Goal: Task Accomplishment & Management: Manage account settings

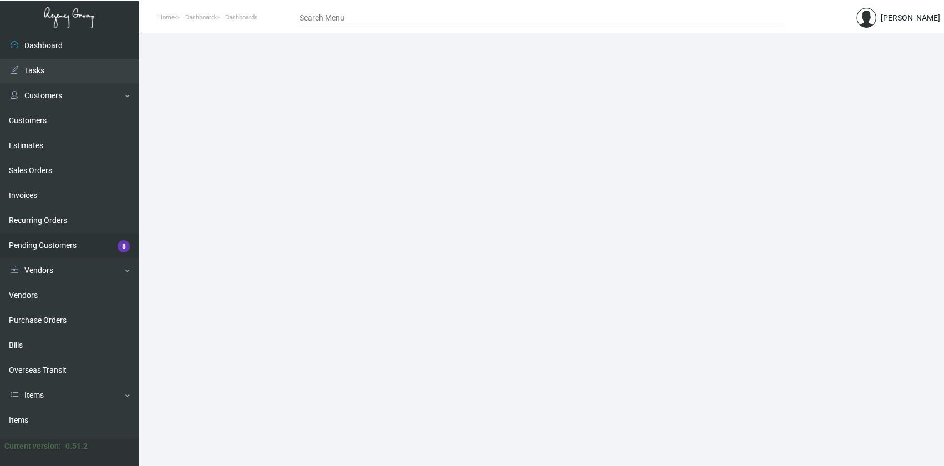
click at [65, 245] on link "Pending Customers 8" at bounding box center [69, 245] width 139 height 25
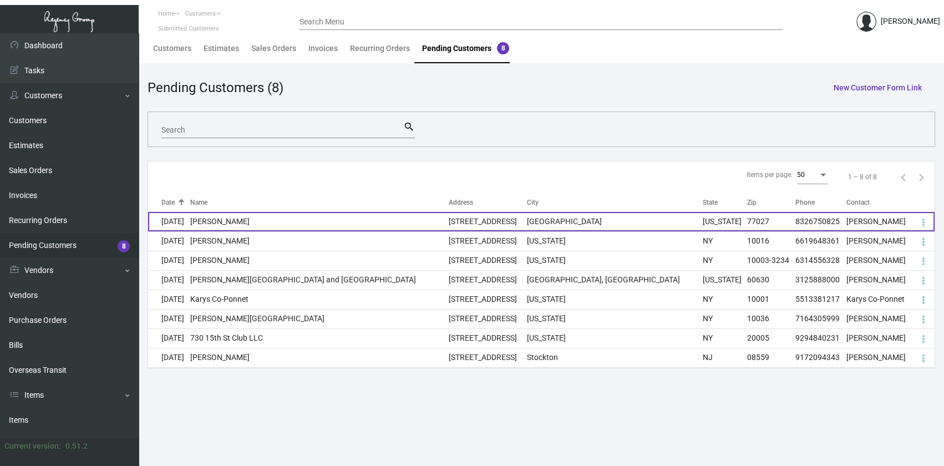
click at [268, 222] on td "[PERSON_NAME]" at bounding box center [319, 221] width 259 height 19
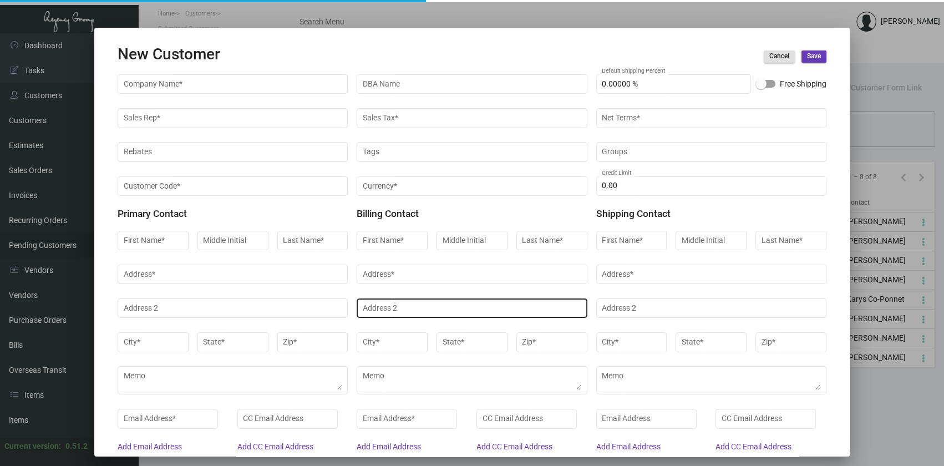
type input "[PERSON_NAME]"
type input "Brown"
type input "Brand and Retail Manager"
type input "[PERSON_NAME]"
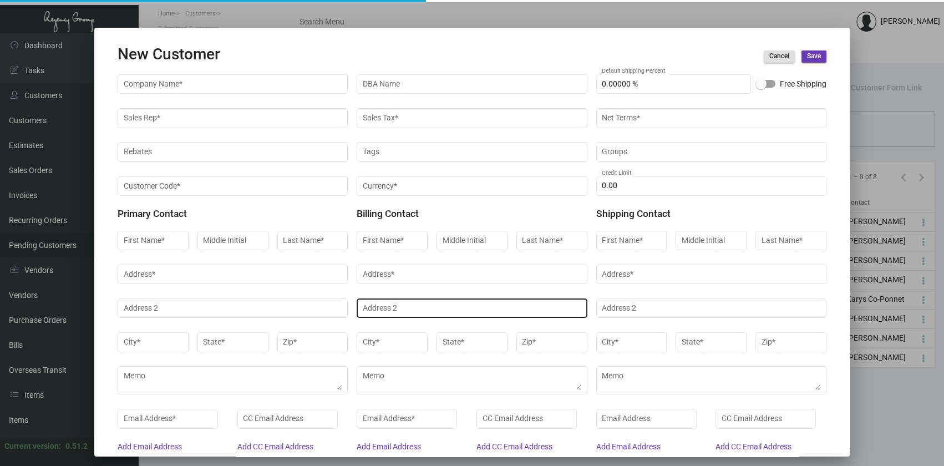
type input "Brown"
type input "Brand and Retail Manager"
type input "[PERSON_NAME]"
type input "Brown"
type input "Brand and Retail Manager"
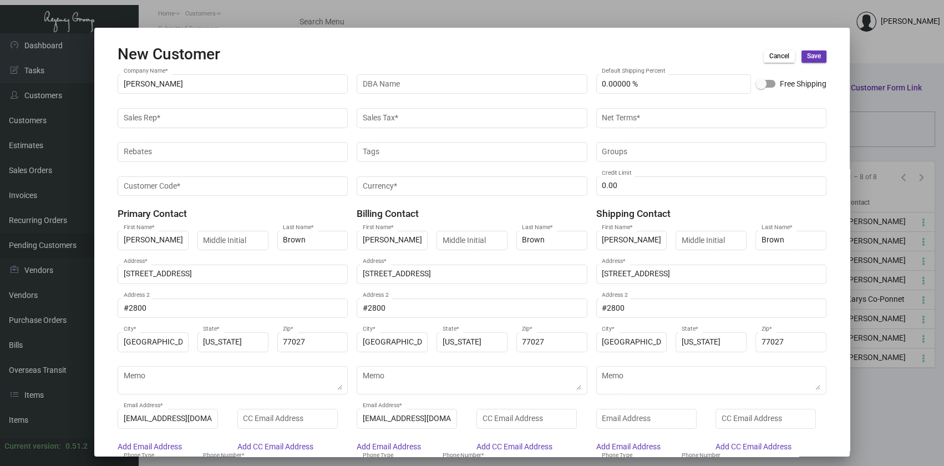
click at [508, 15] on div at bounding box center [472, 233] width 944 height 466
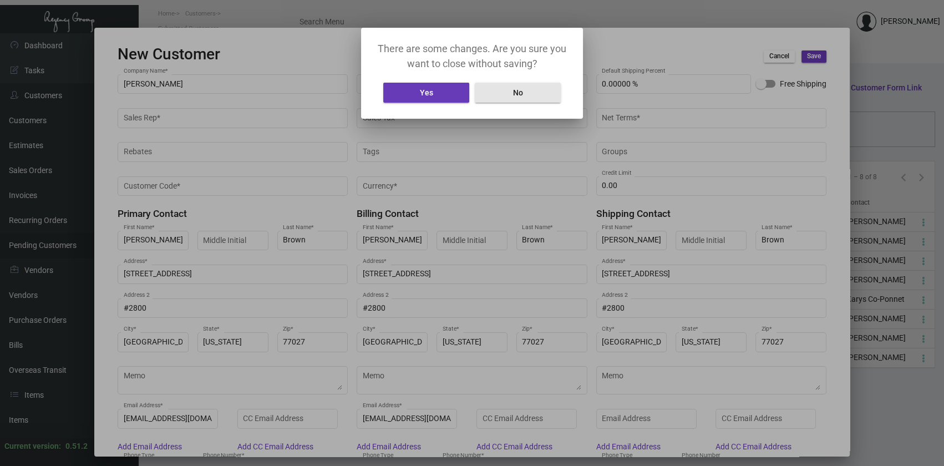
click at [514, 92] on span "No" at bounding box center [518, 92] width 10 height 9
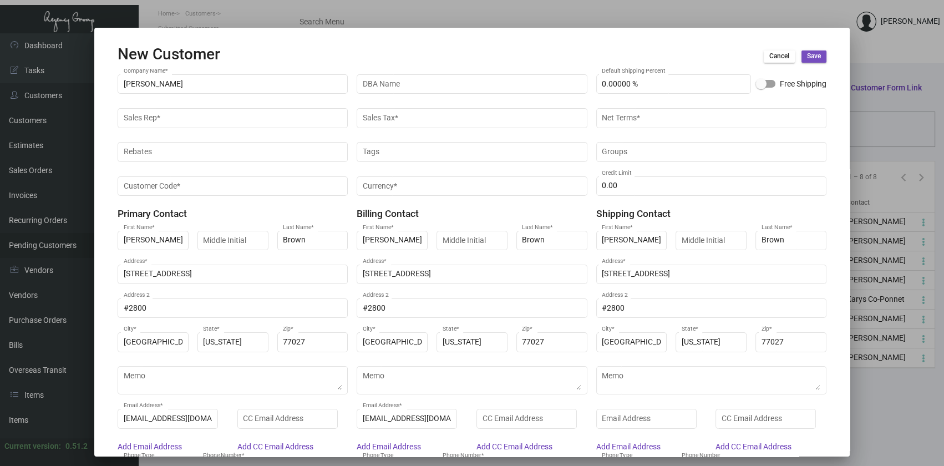
click at [819, 55] on mat-dialog-container "New Customer Cancel Save [PERSON_NAME] Company Name * DBA Name 0.00000 % Defaul…" at bounding box center [471, 242] width 755 height 429
click at [808, 53] on span "Save" at bounding box center [814, 56] width 14 height 9
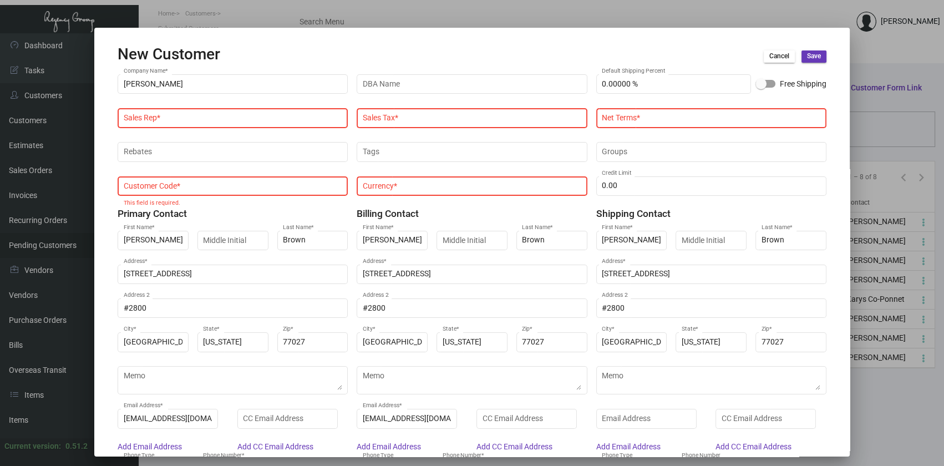
click at [743, 14] on div at bounding box center [472, 233] width 944 height 466
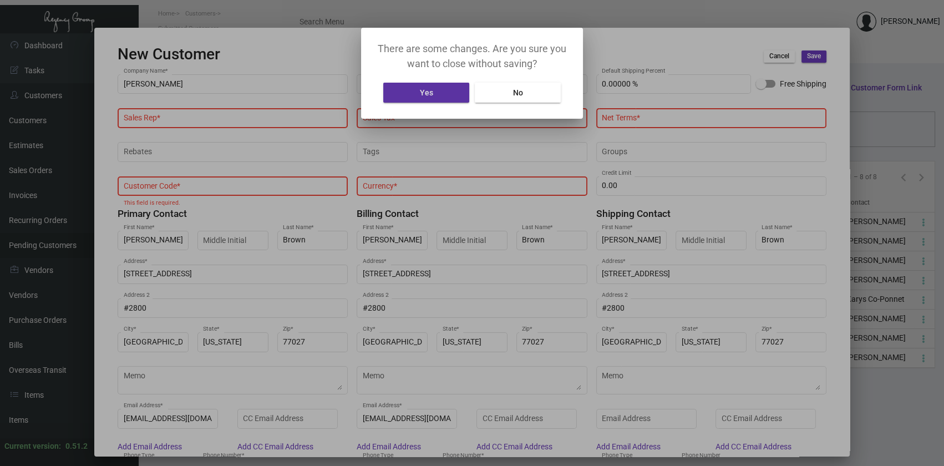
click at [529, 90] on button "No" at bounding box center [518, 93] width 86 height 20
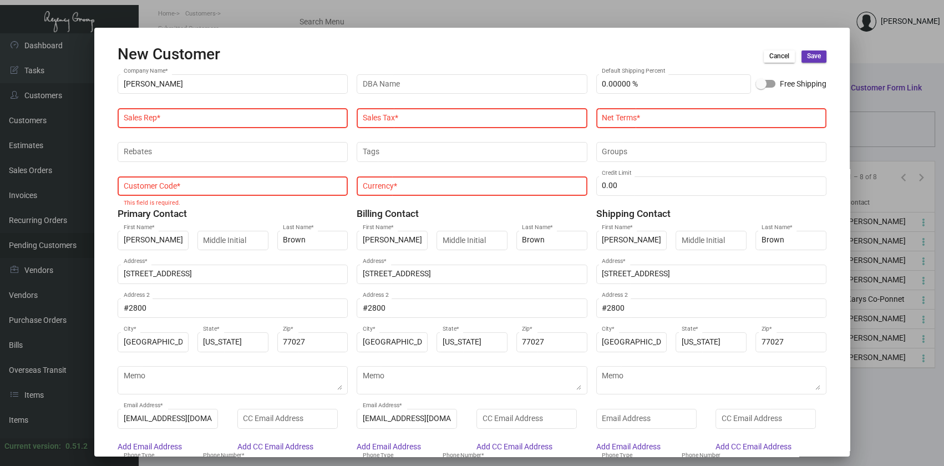
click at [771, 56] on span "Cancel" at bounding box center [779, 56] width 20 height 9
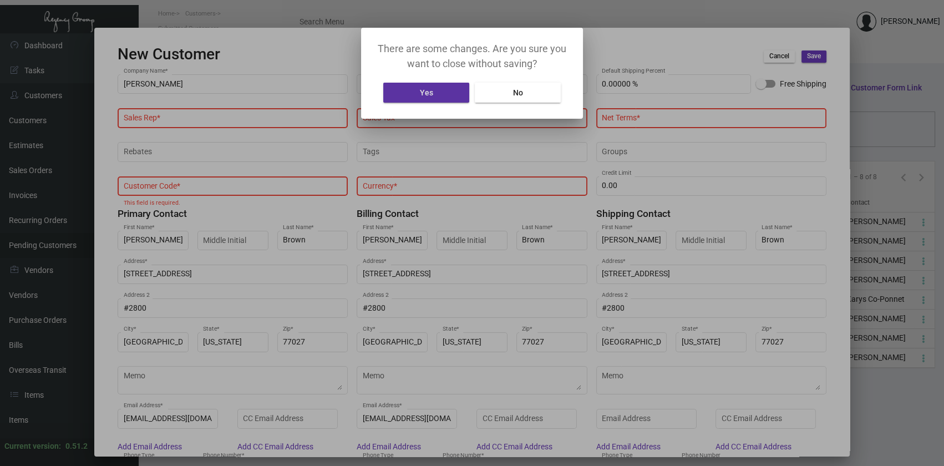
click at [416, 101] on button "Yes" at bounding box center [426, 93] width 86 height 20
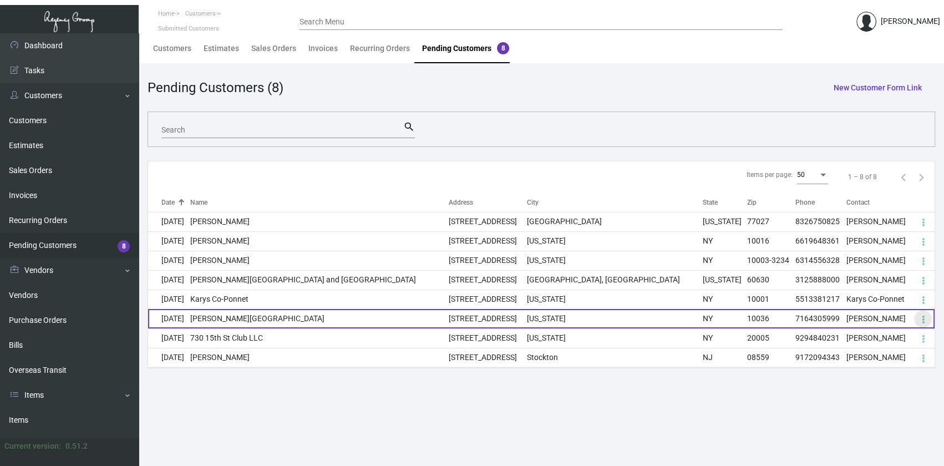
click at [922, 318] on icon at bounding box center [923, 319] width 3 height 13
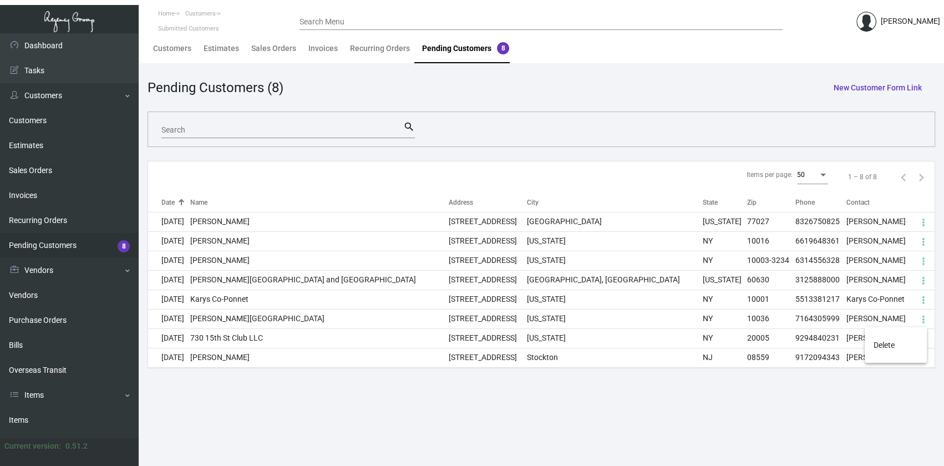
click at [763, 412] on div at bounding box center [472, 233] width 944 height 466
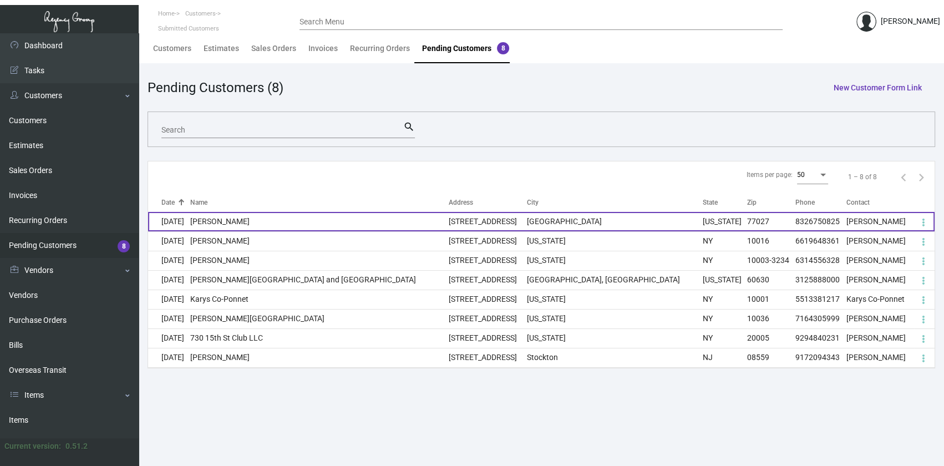
click at [297, 220] on td "[PERSON_NAME]" at bounding box center [319, 221] width 259 height 19
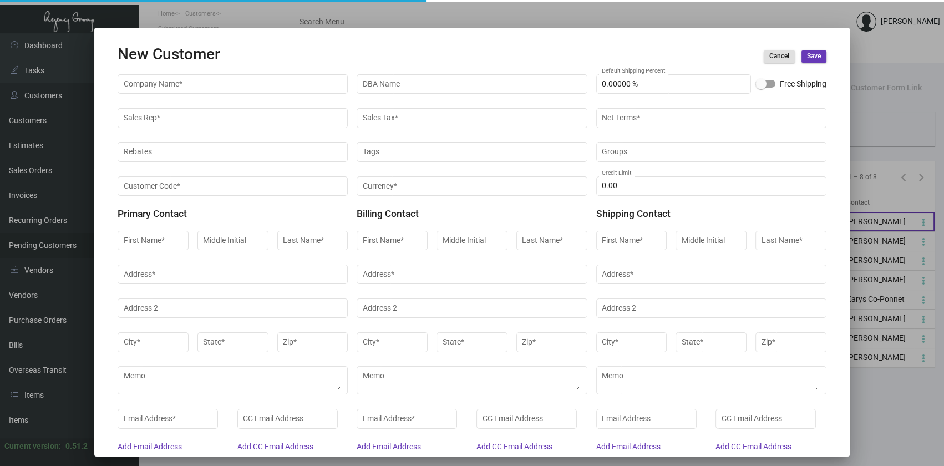
type input "[PERSON_NAME]"
type input "Brown"
type input "Brand and Retail Manager"
type input "[PERSON_NAME]"
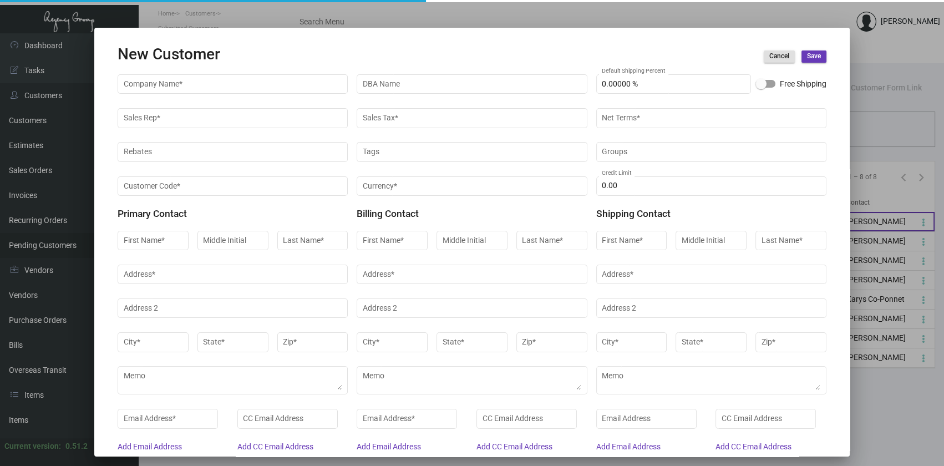
type input "Brown"
type input "Brand and Retail Manager"
type input "[PERSON_NAME]"
type input "Brown"
type input "Brand and Retail Manager"
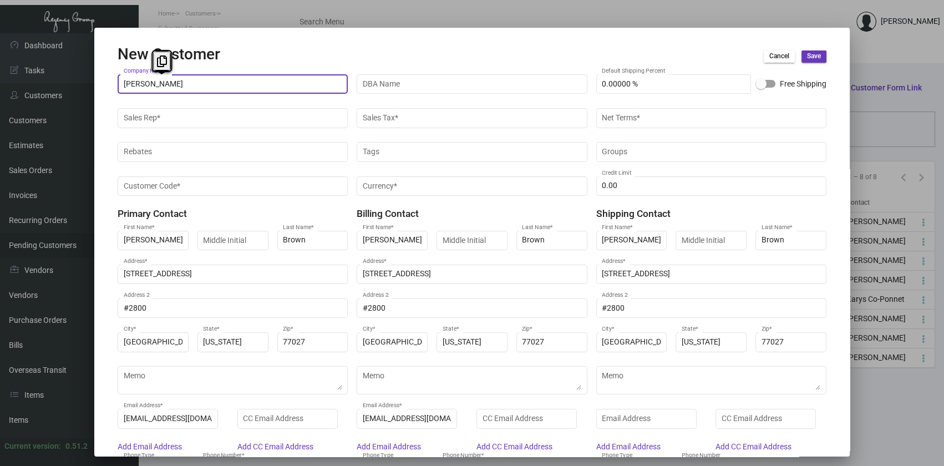
drag, startPoint x: 220, startPoint y: 86, endPoint x: 93, endPoint y: 83, distance: 126.5
click at [93, 83] on div "New Customer Cancel Save [PERSON_NAME] Company Name * DBA Name 0.00000 % Defaul…" at bounding box center [472, 233] width 944 height 466
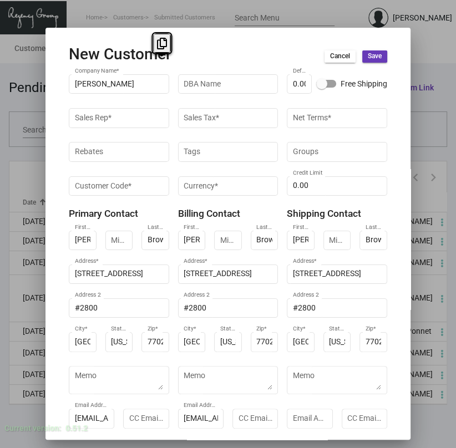
click at [335, 55] on span "Cancel" at bounding box center [340, 56] width 20 height 9
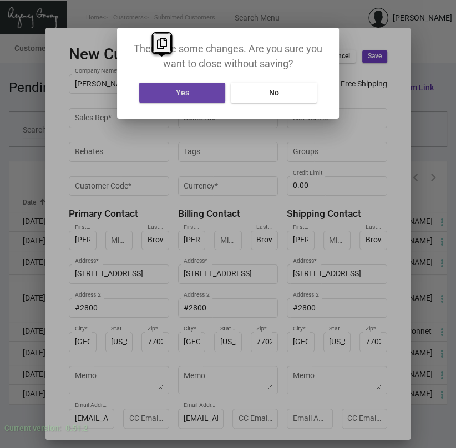
click at [195, 88] on button "Yes" at bounding box center [182, 93] width 86 height 20
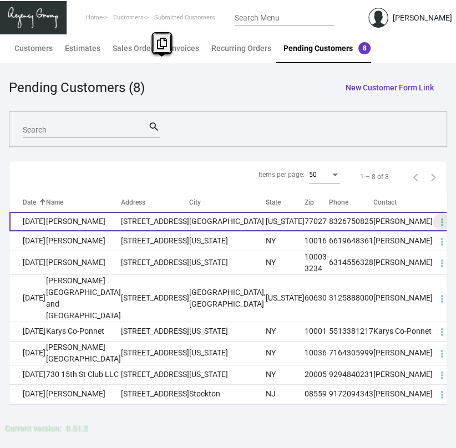
click at [440, 224] on icon at bounding box center [441, 222] width 3 height 13
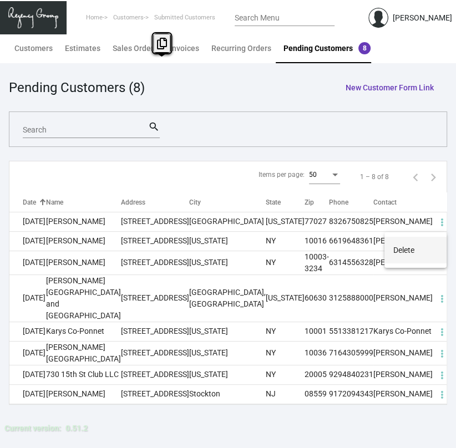
click at [399, 249] on span "Delete" at bounding box center [403, 250] width 21 height 9
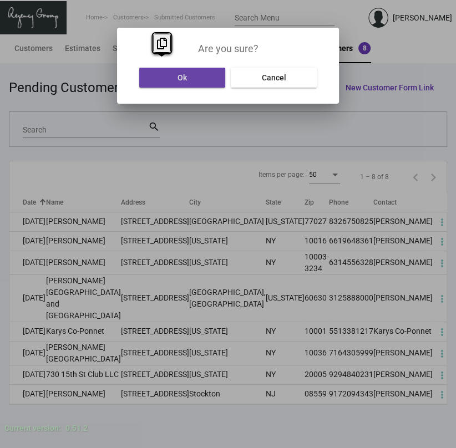
click at [199, 78] on button "Ok" at bounding box center [182, 78] width 86 height 20
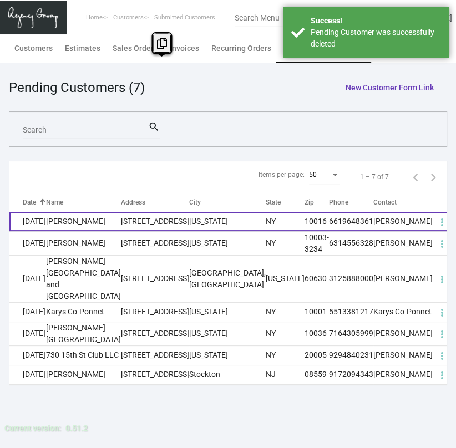
click at [93, 225] on td "[PERSON_NAME]" at bounding box center [83, 221] width 75 height 19
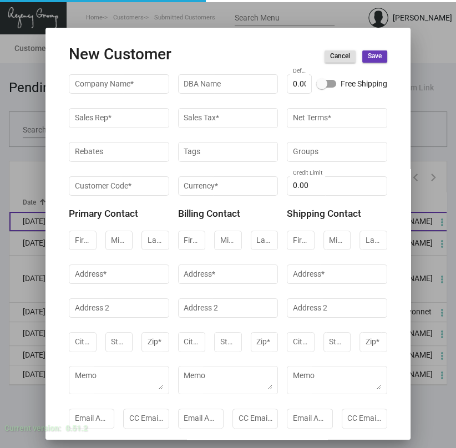
type input "[PERSON_NAME]"
type input "Cassie"
type input "Pursoo"
type input "Human Resources"
type input "[PERSON_NAME]"
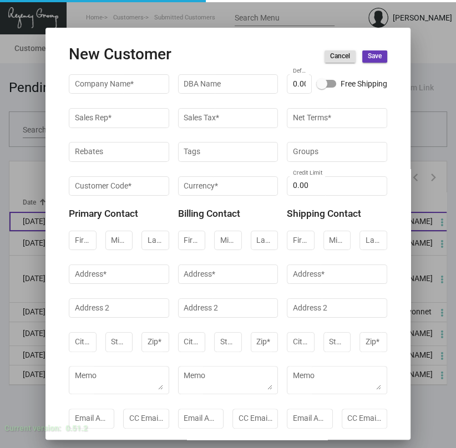
type input "[PERSON_NAME]"
type input "Finance"
type input "Cassie"
type input "Pursoo"
type input "Human Resources"
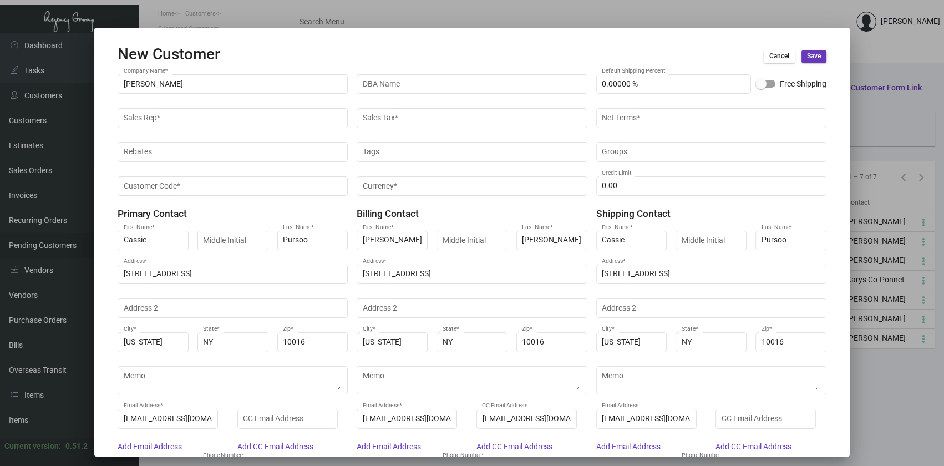
click at [773, 55] on span "Cancel" at bounding box center [779, 56] width 20 height 9
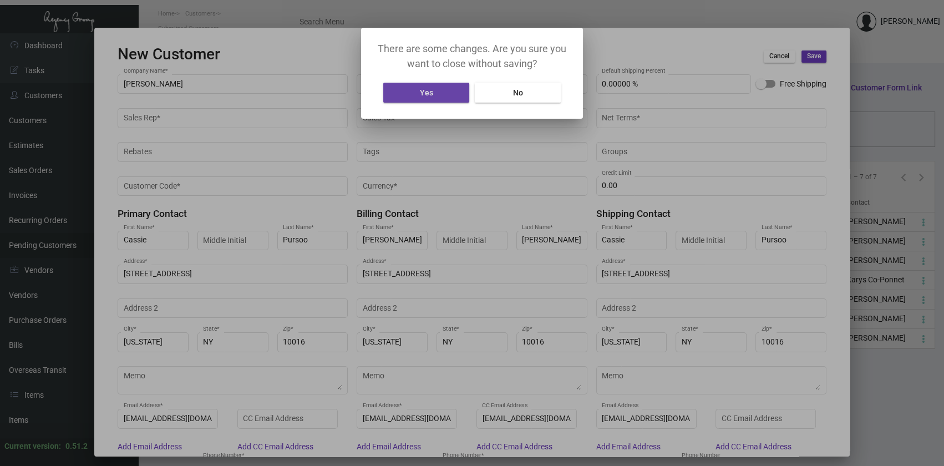
click at [435, 94] on button "Yes" at bounding box center [426, 93] width 86 height 20
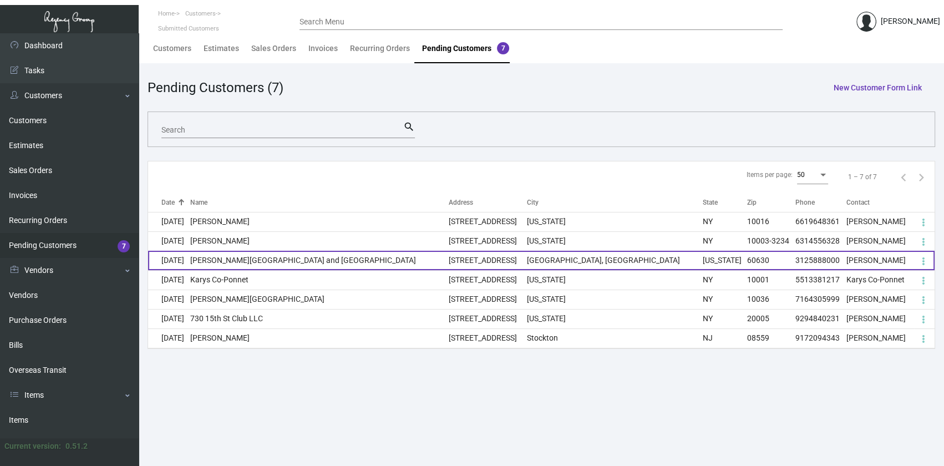
click at [282, 257] on td "[PERSON_NAME][GEOGRAPHIC_DATA] and [GEOGRAPHIC_DATA]" at bounding box center [319, 260] width 259 height 19
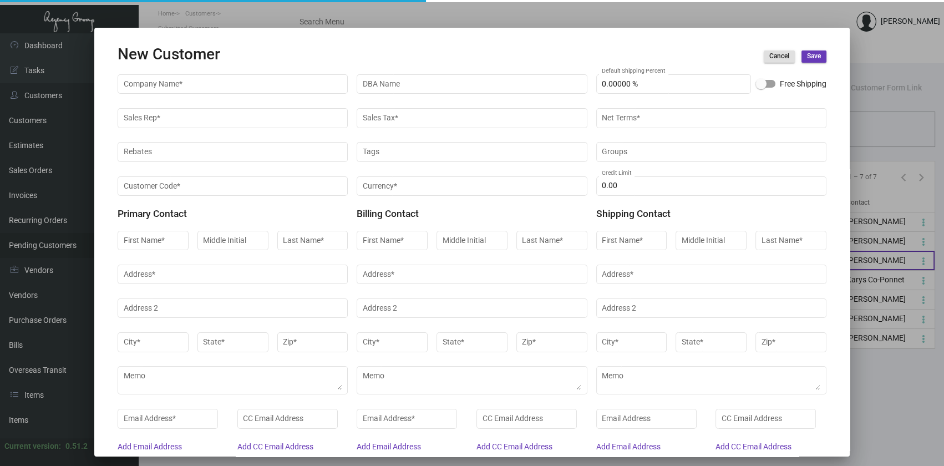
type input "[PERSON_NAME][GEOGRAPHIC_DATA] and [GEOGRAPHIC_DATA]"
type input "[PERSON_NAME]"
type input "Asst Director of Housekeeping"
type input "Zinette"
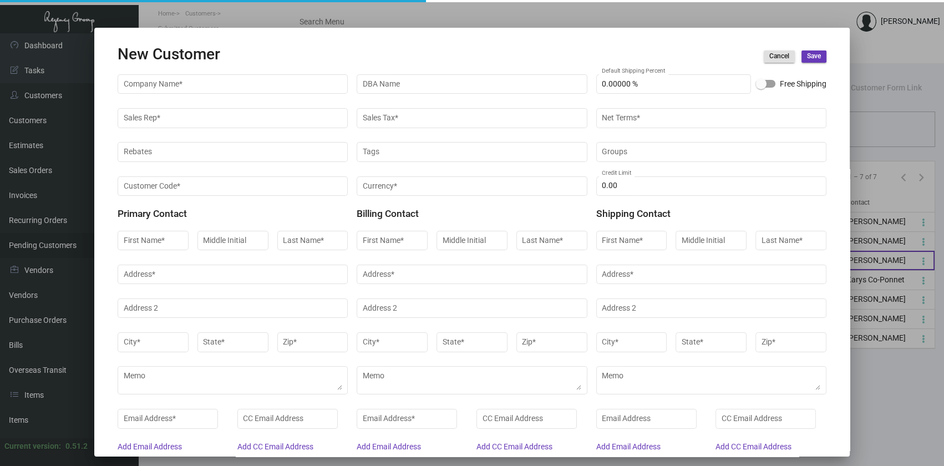
type input "Dragovia"
type input "Senior Lead Accounts Payable"
type input "[PERSON_NAME]"
type input "Cost Controller"
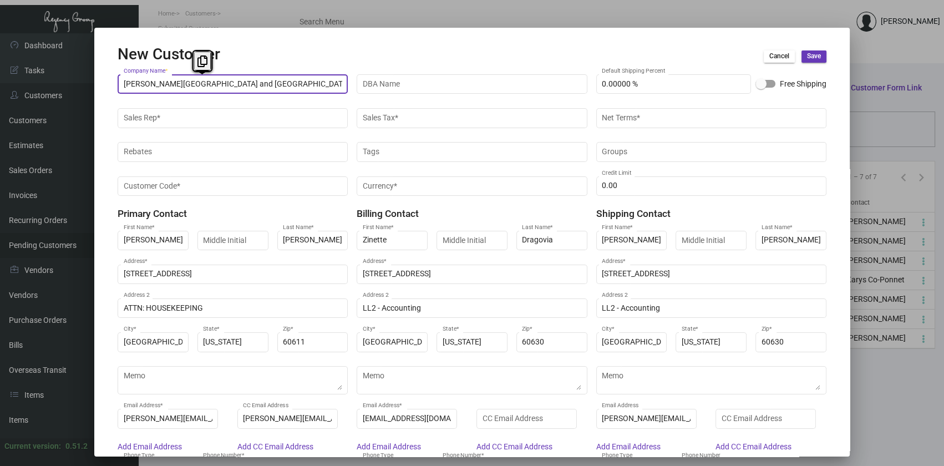
drag, startPoint x: 283, startPoint y: 84, endPoint x: 106, endPoint y: 77, distance: 177.1
click at [105, 79] on mat-dialog-container "New Customer Cancel Save [PERSON_NAME] International Hotel and Tower Chicago Co…" at bounding box center [471, 242] width 755 height 429
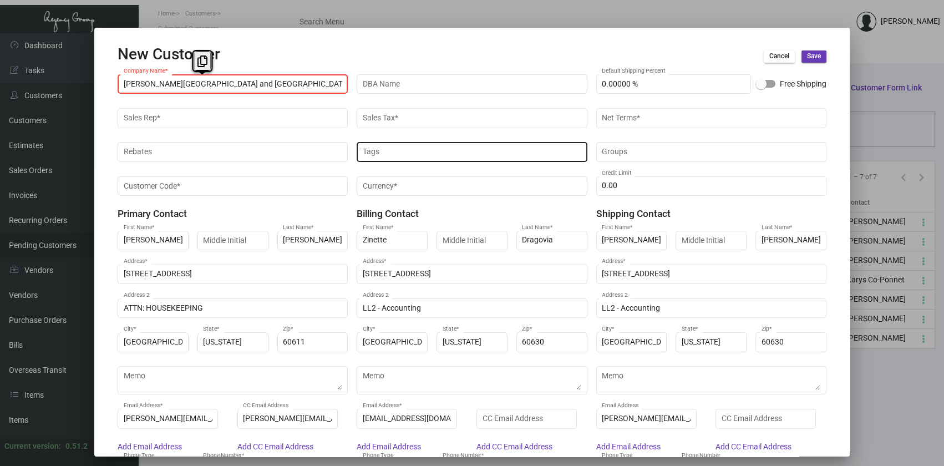
click at [438, 144] on div "Tags" at bounding box center [472, 151] width 219 height 22
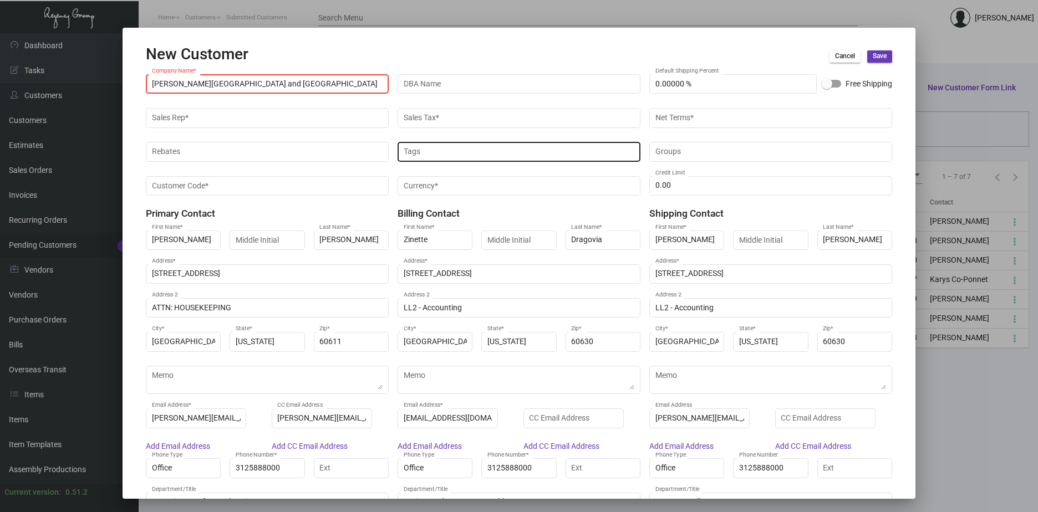
drag, startPoint x: 526, startPoint y: 73, endPoint x: 473, endPoint y: 159, distance: 101.1
click at [473, 159] on div "Tags" at bounding box center [519, 151] width 231 height 22
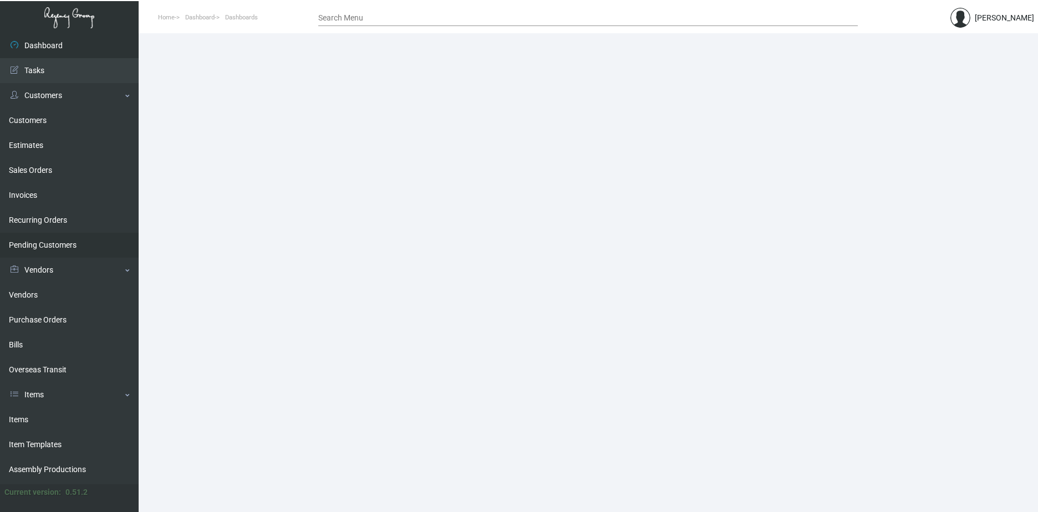
click at [46, 242] on link "Pending Customers" at bounding box center [69, 245] width 139 height 25
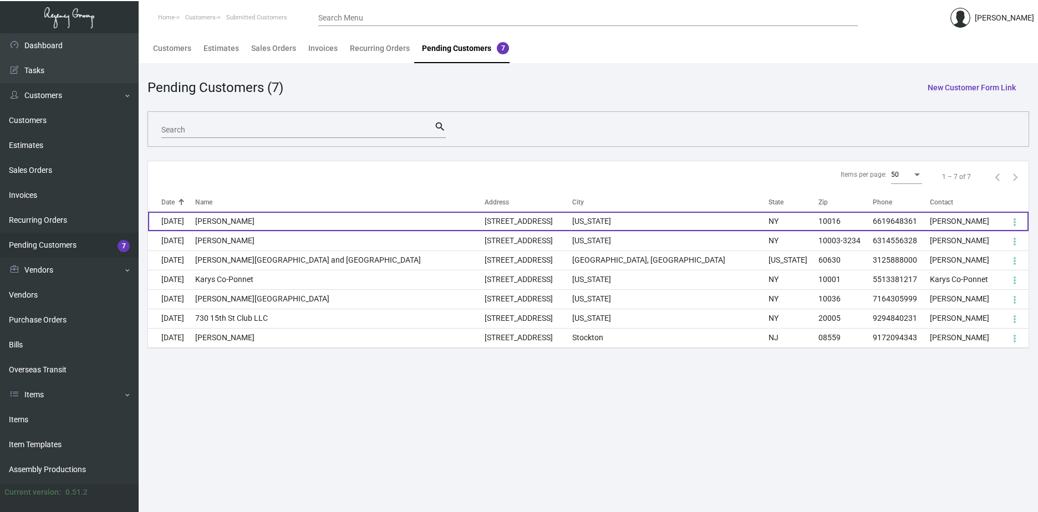
click at [1013, 220] on icon at bounding box center [1014, 222] width 3 height 13
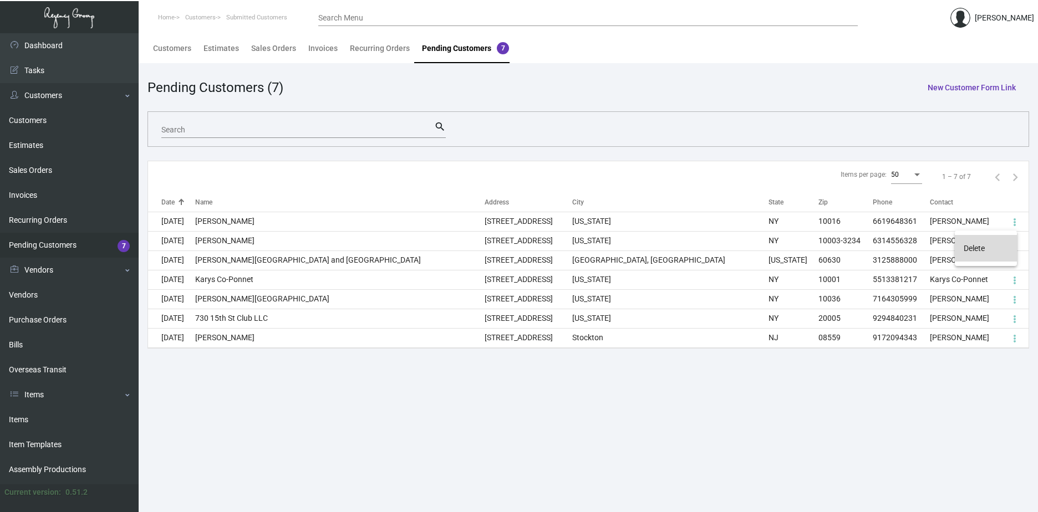
click at [976, 247] on span "Delete" at bounding box center [974, 248] width 21 height 9
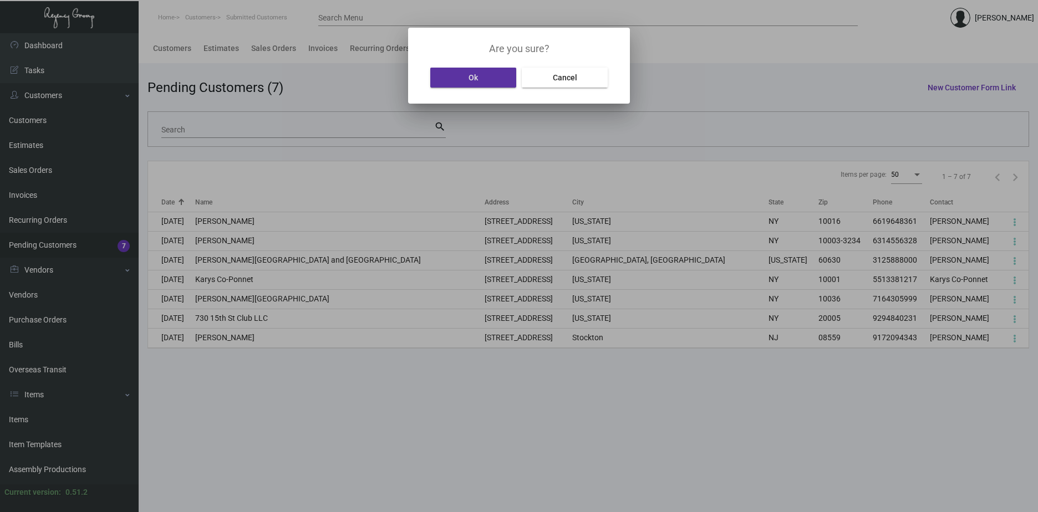
click at [474, 74] on span "Ok" at bounding box center [473, 77] width 9 height 9
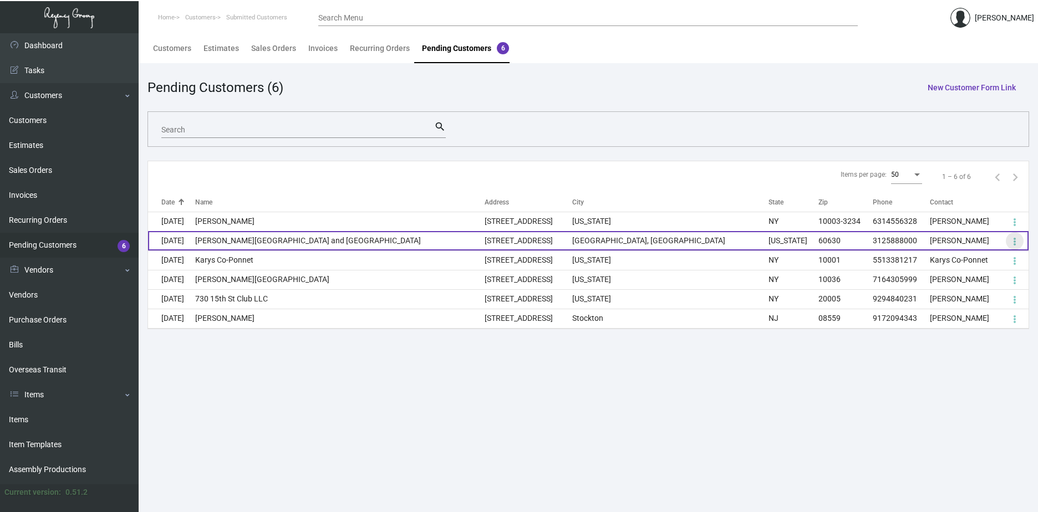
click at [1013, 241] on icon at bounding box center [1014, 241] width 3 height 13
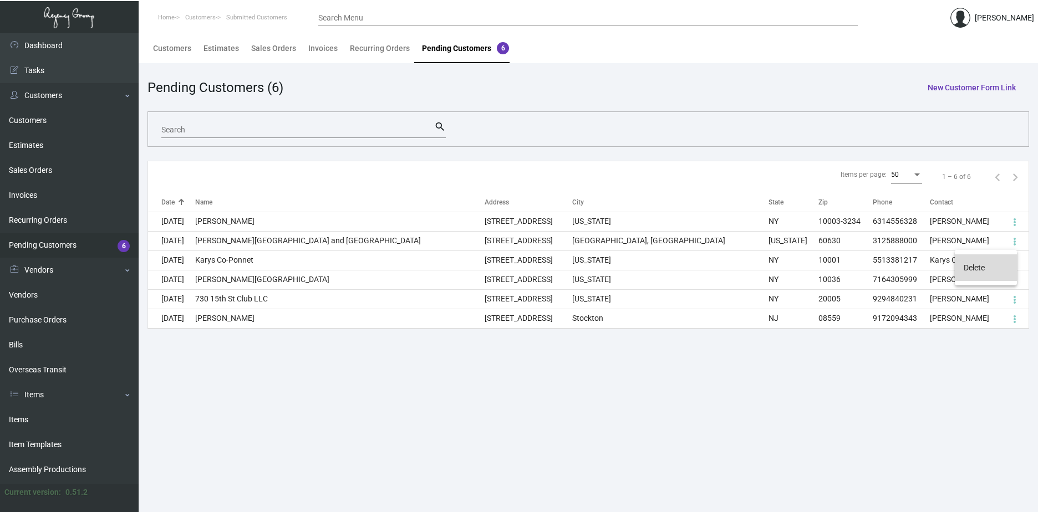
click at [980, 267] on span "Delete" at bounding box center [974, 267] width 21 height 9
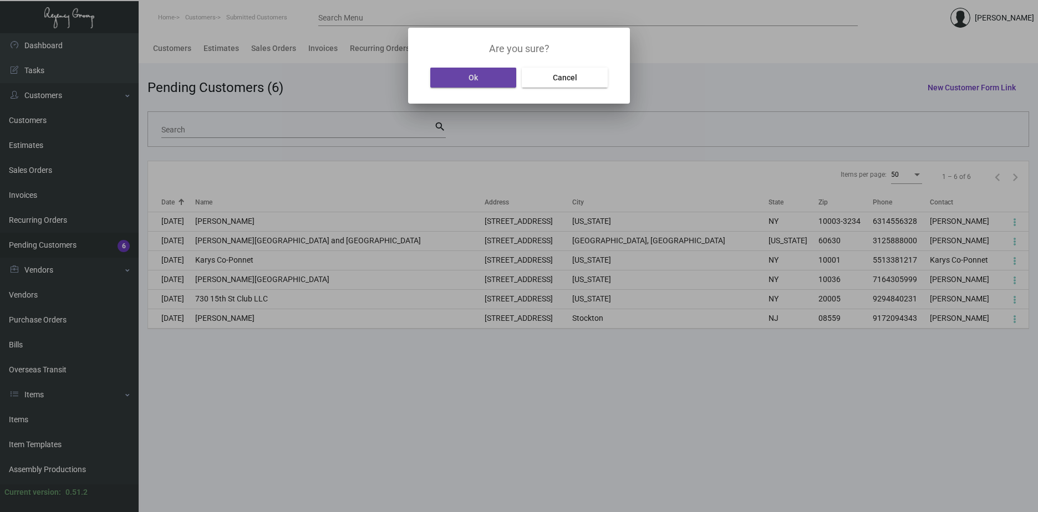
click at [485, 75] on button "Ok" at bounding box center [473, 78] width 86 height 20
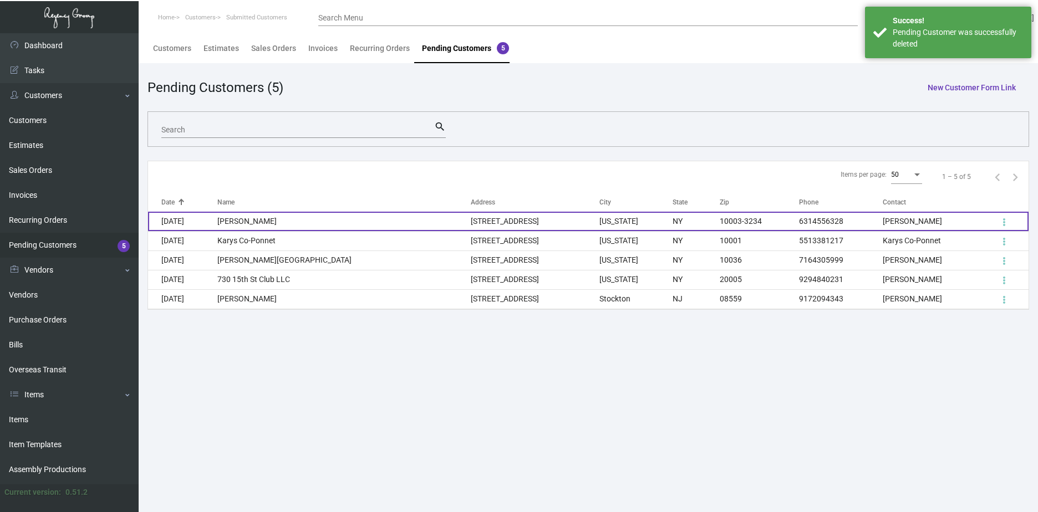
click at [192, 221] on td "[DATE]" at bounding box center [182, 221] width 69 height 19
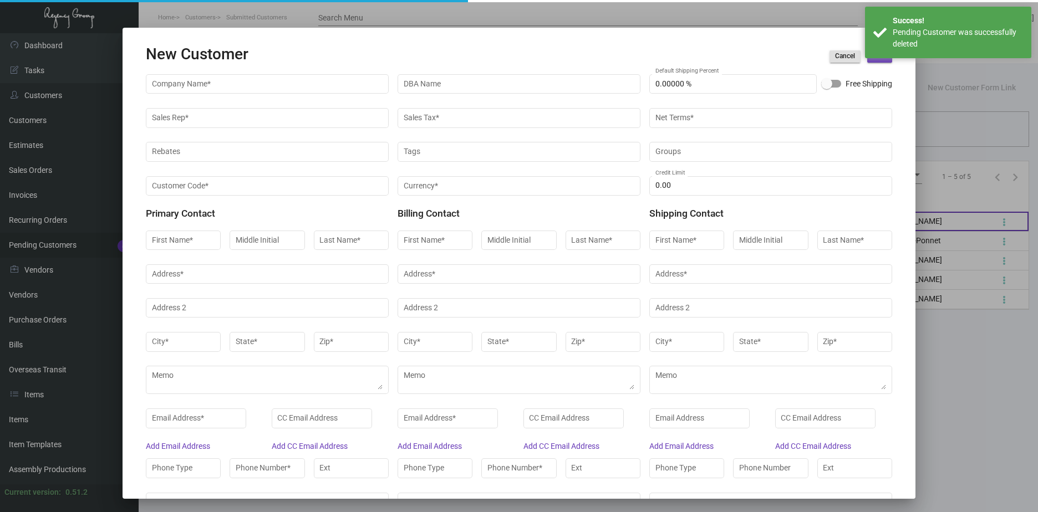
type input "[PERSON_NAME]"
type input "Burrow"
type input "Operations"
type input "Mathew"
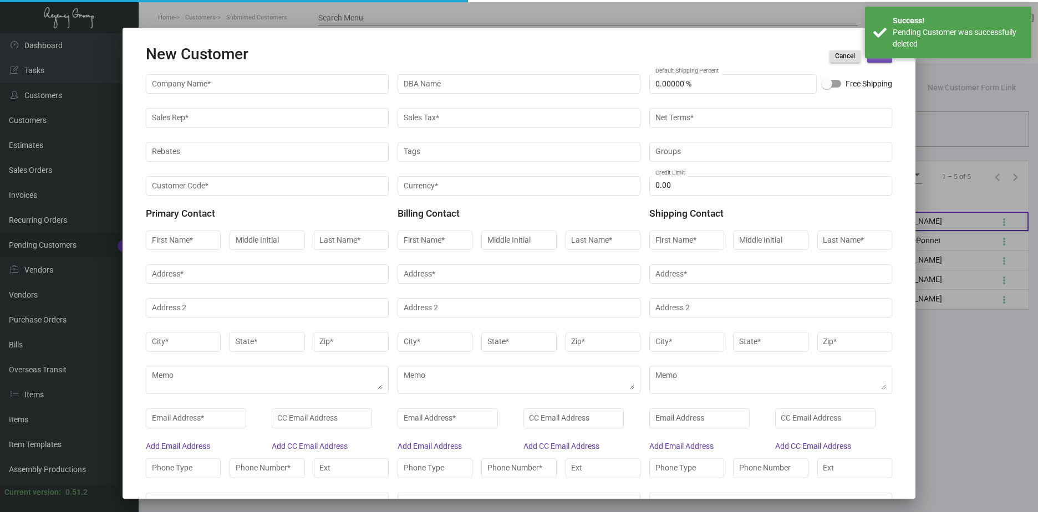
type input "Burrow"
type input "Operations"
type input "Mathew"
type input "Burrow"
type input "Operations"
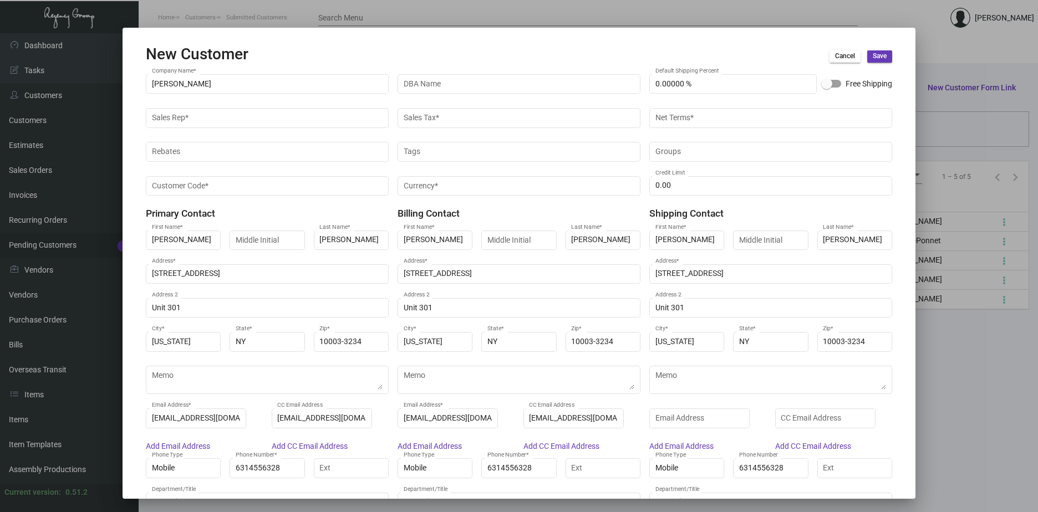
click at [964, 57] on div at bounding box center [519, 256] width 1038 height 512
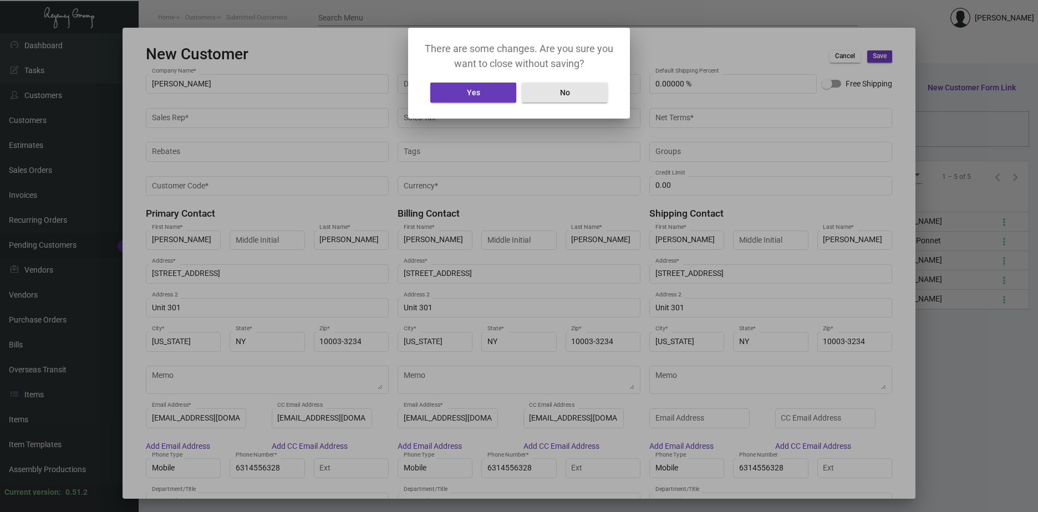
click at [579, 101] on button "No" at bounding box center [565, 93] width 86 height 20
